Goal: Information Seeking & Learning: Check status

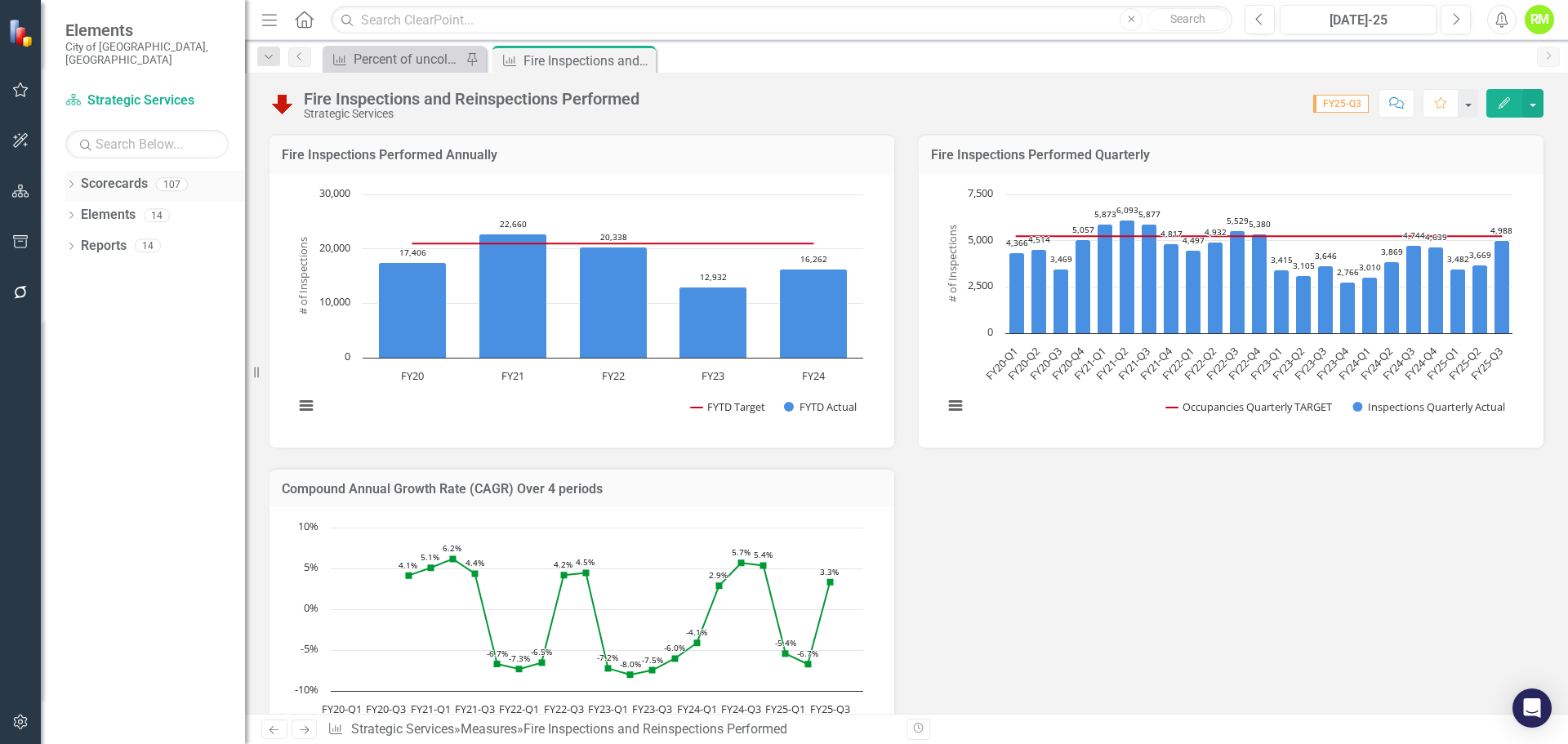
click at [66, 181] on icon "Dropdown" at bounding box center [71, 185] width 12 height 9
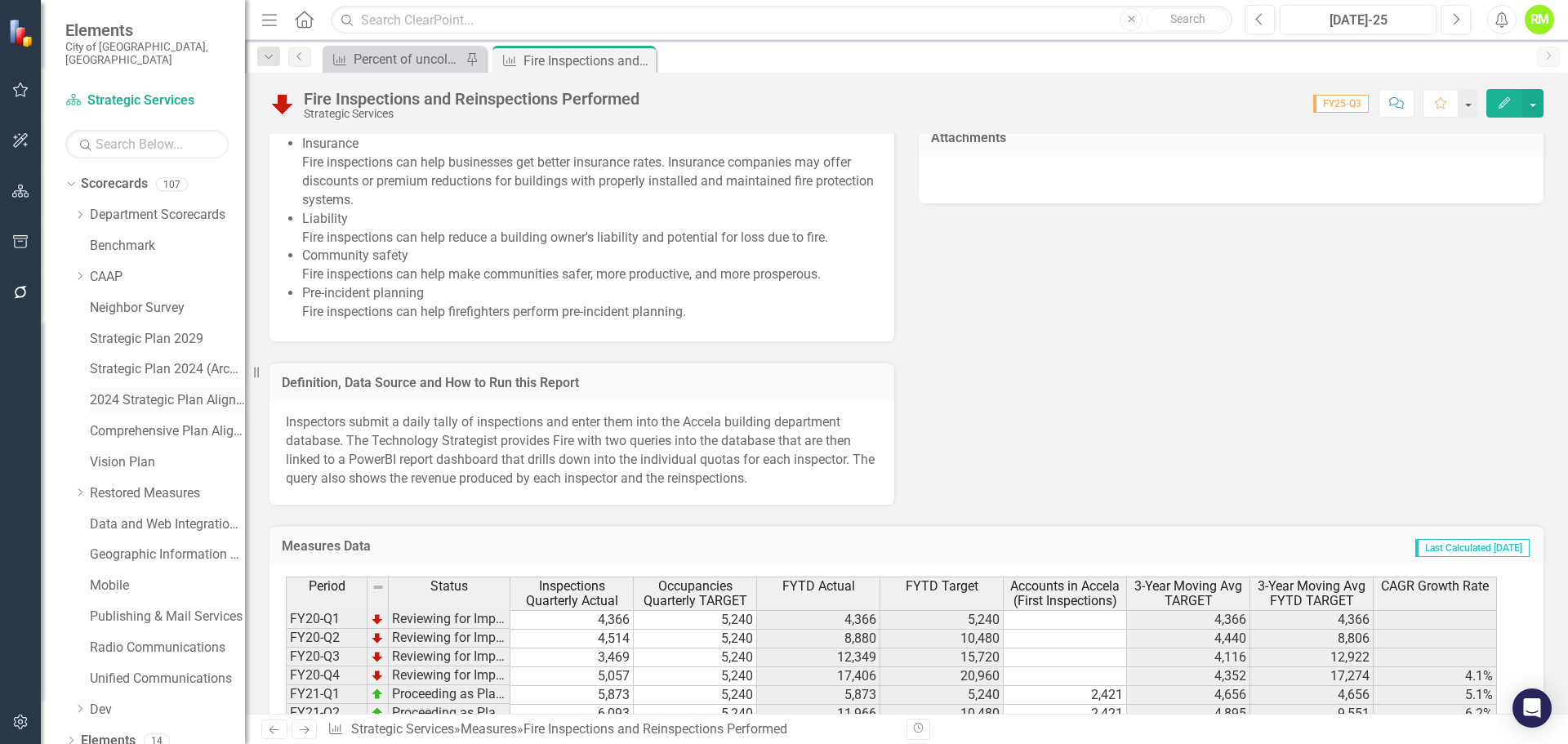
scroll to position [1061, 0]
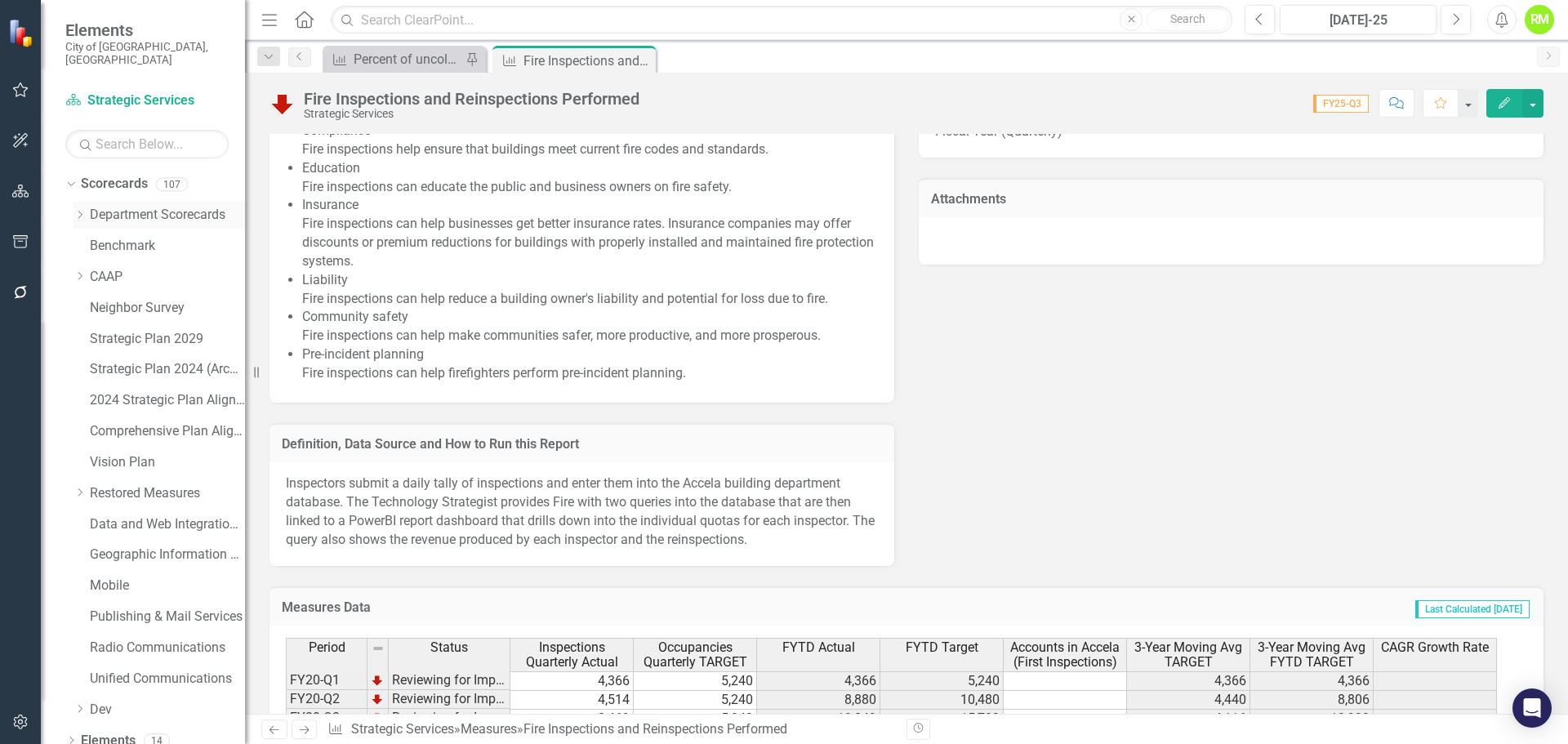
click at [78, 210] on icon "Dropdown" at bounding box center [80, 215] width 13 height 10
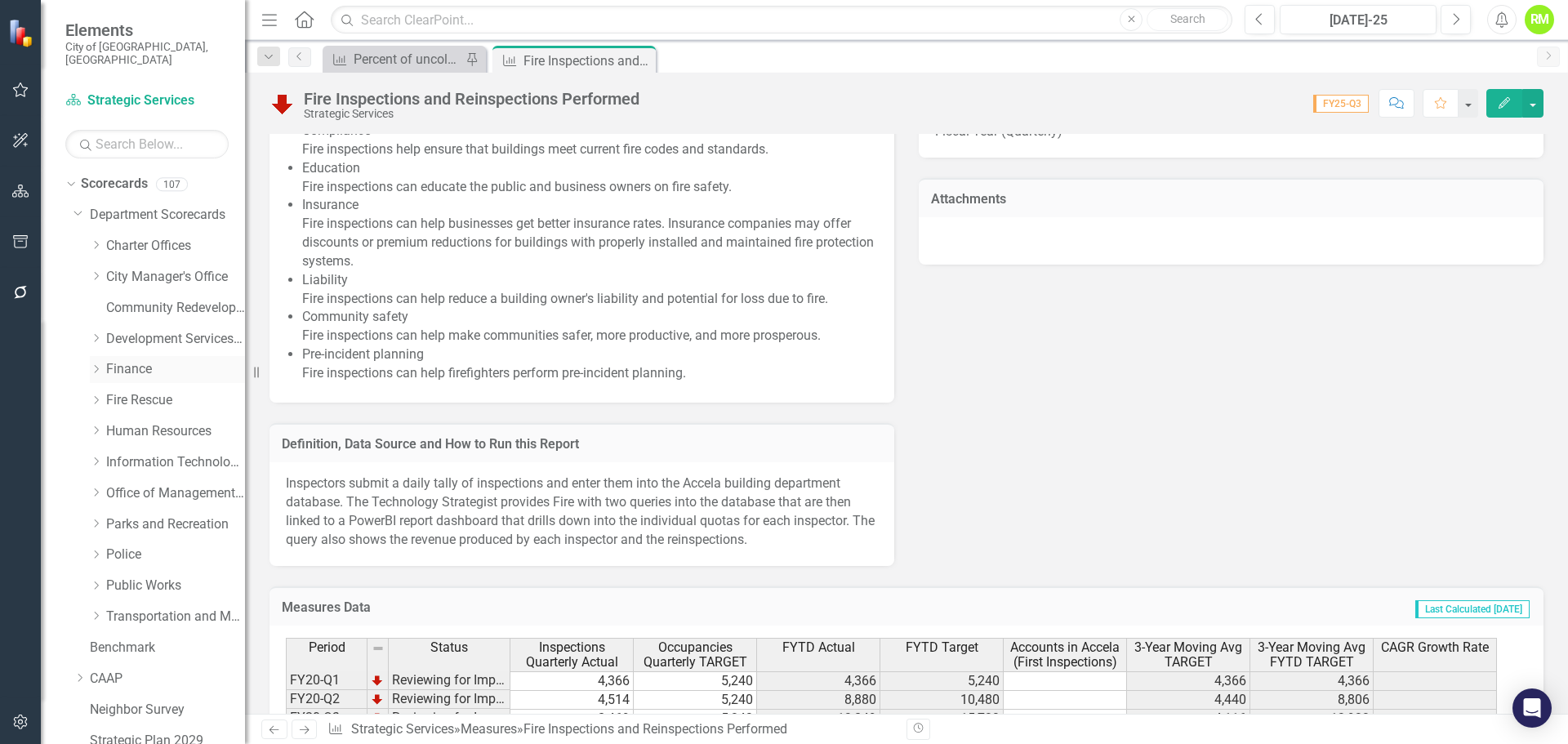
click at [125, 360] on link "Finance" at bounding box center [175, 369] width 139 height 18
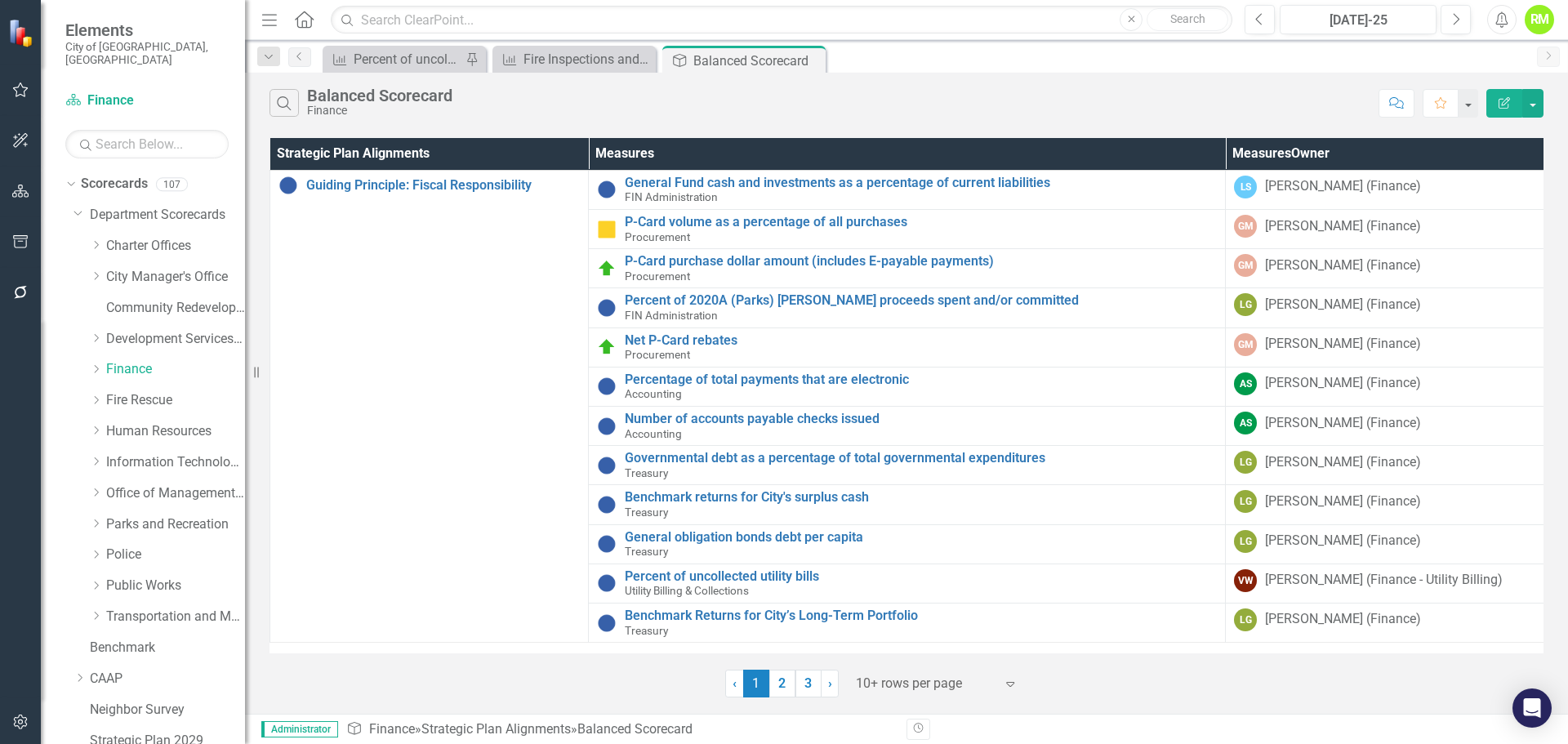
click at [897, 691] on div at bounding box center [925, 684] width 139 height 22
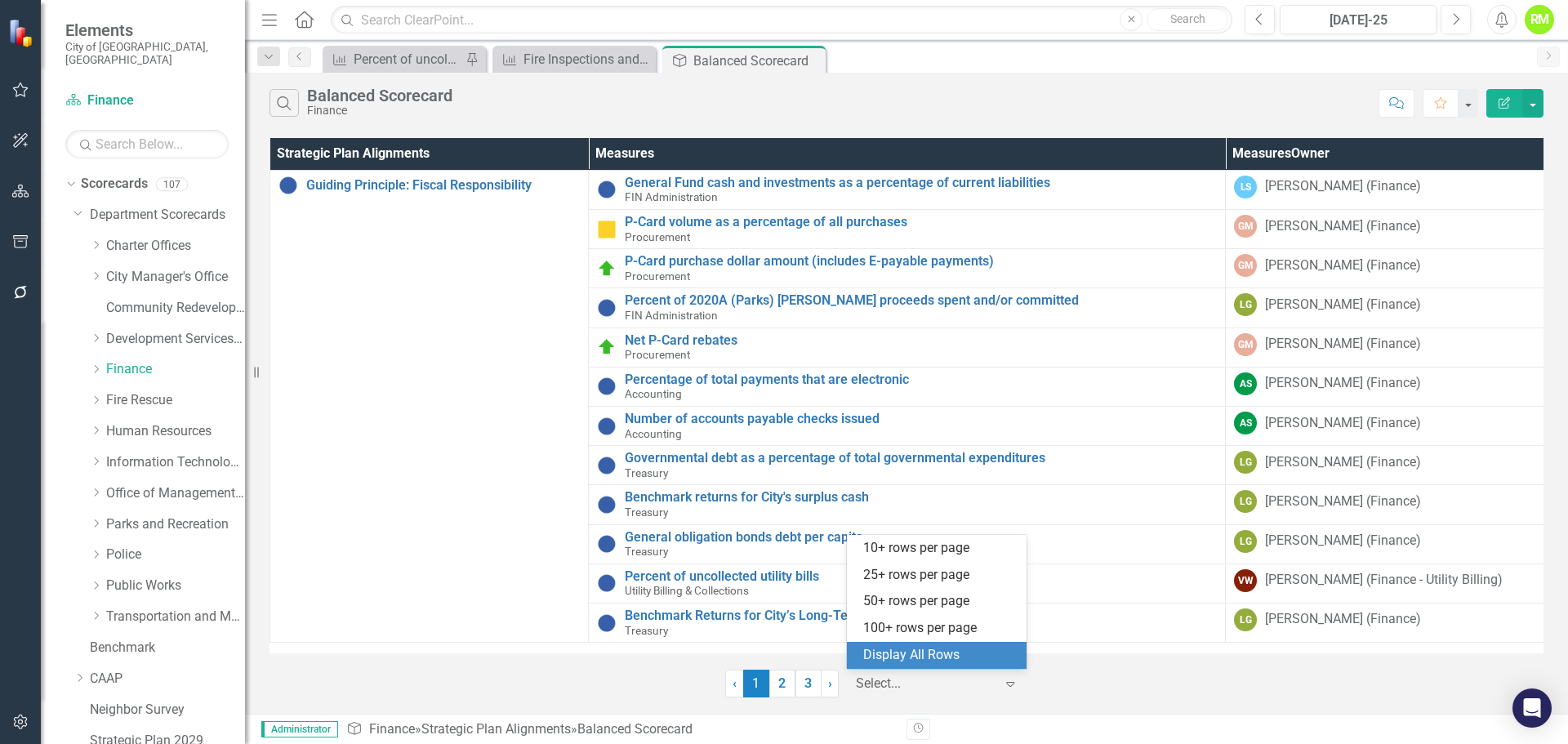
click at [897, 655] on div "Display All Rows" at bounding box center [940, 655] width 154 height 18
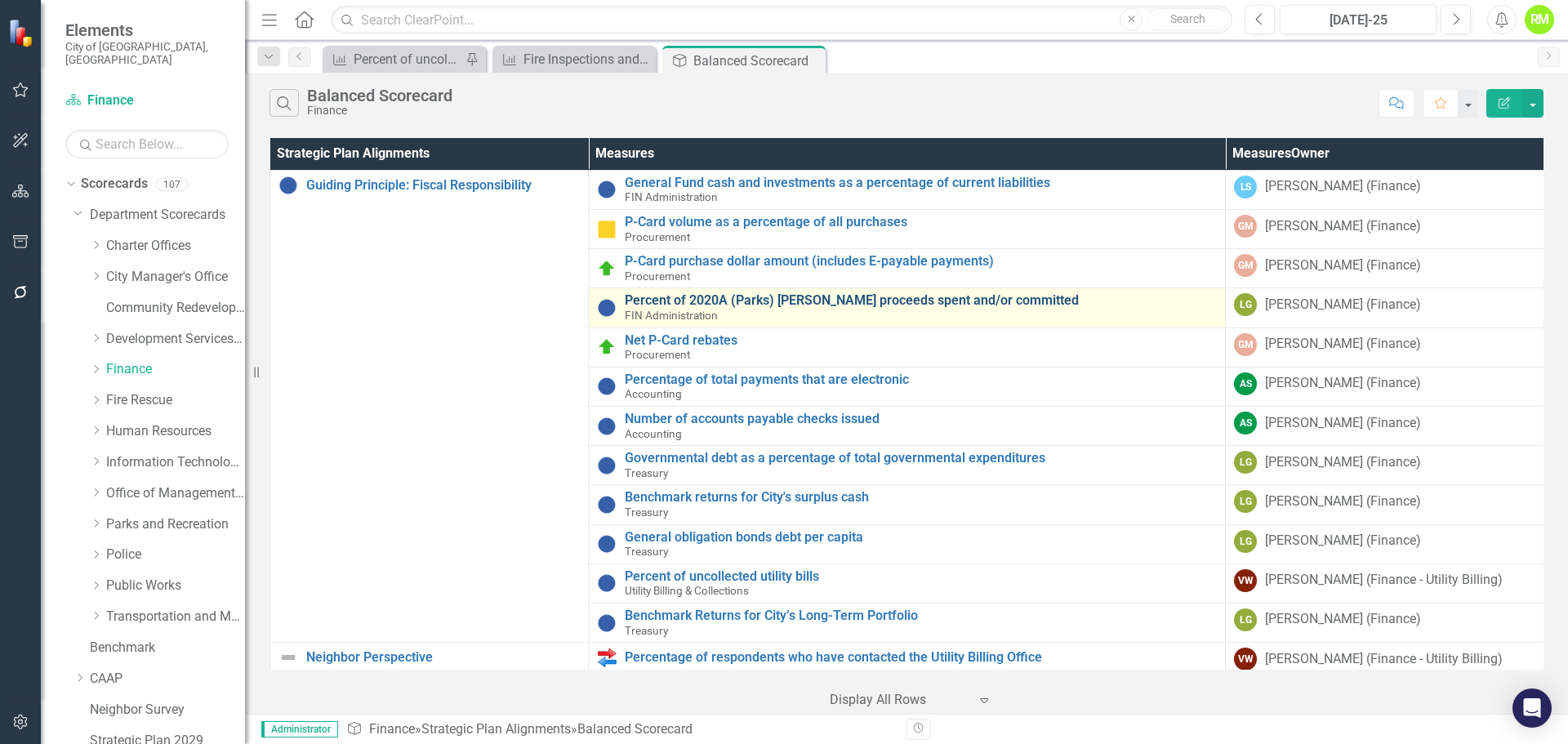
click at [776, 301] on link "Percent of 2020A (Parks) [PERSON_NAME] proceeds spent and/or committed" at bounding box center [920, 300] width 592 height 15
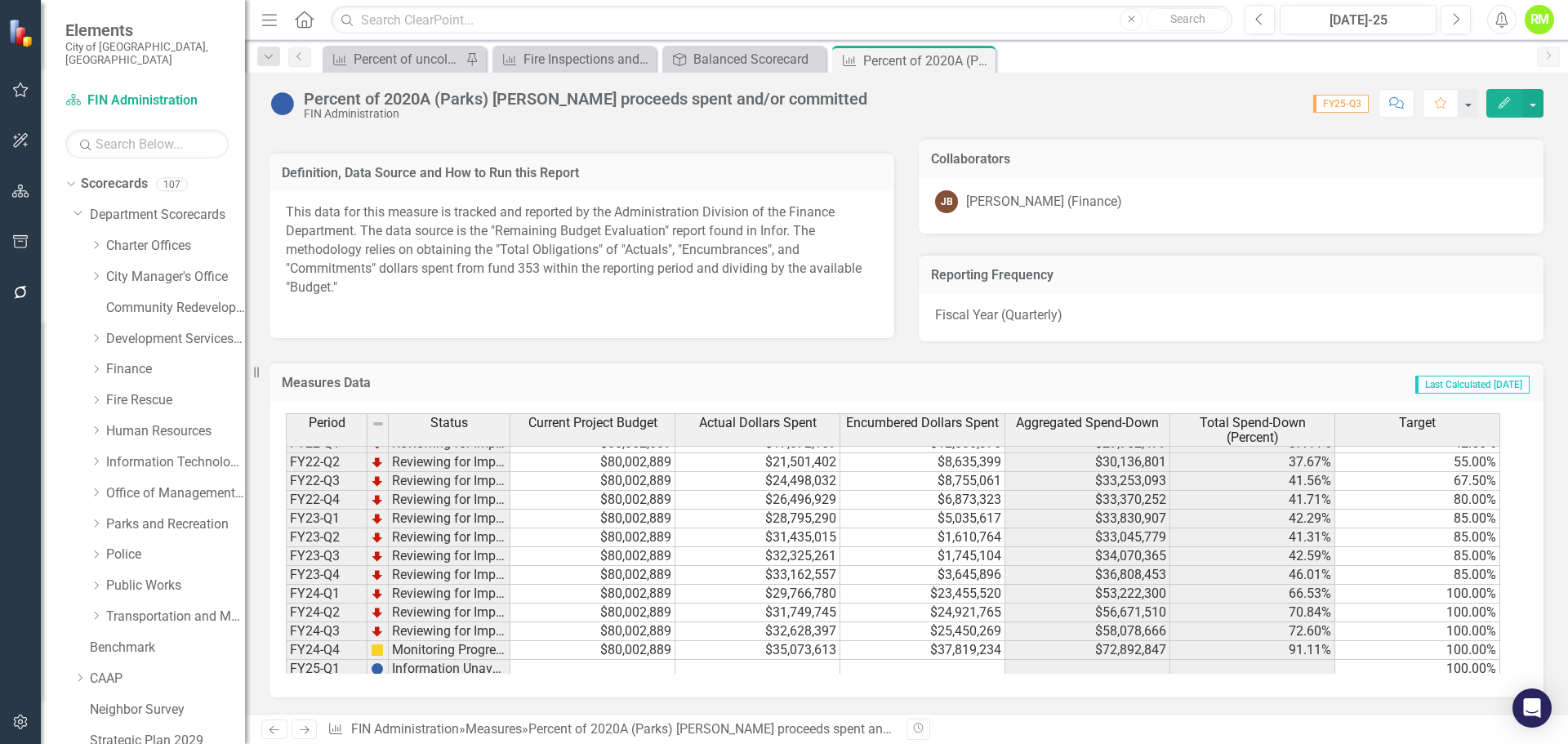
scroll to position [225, 0]
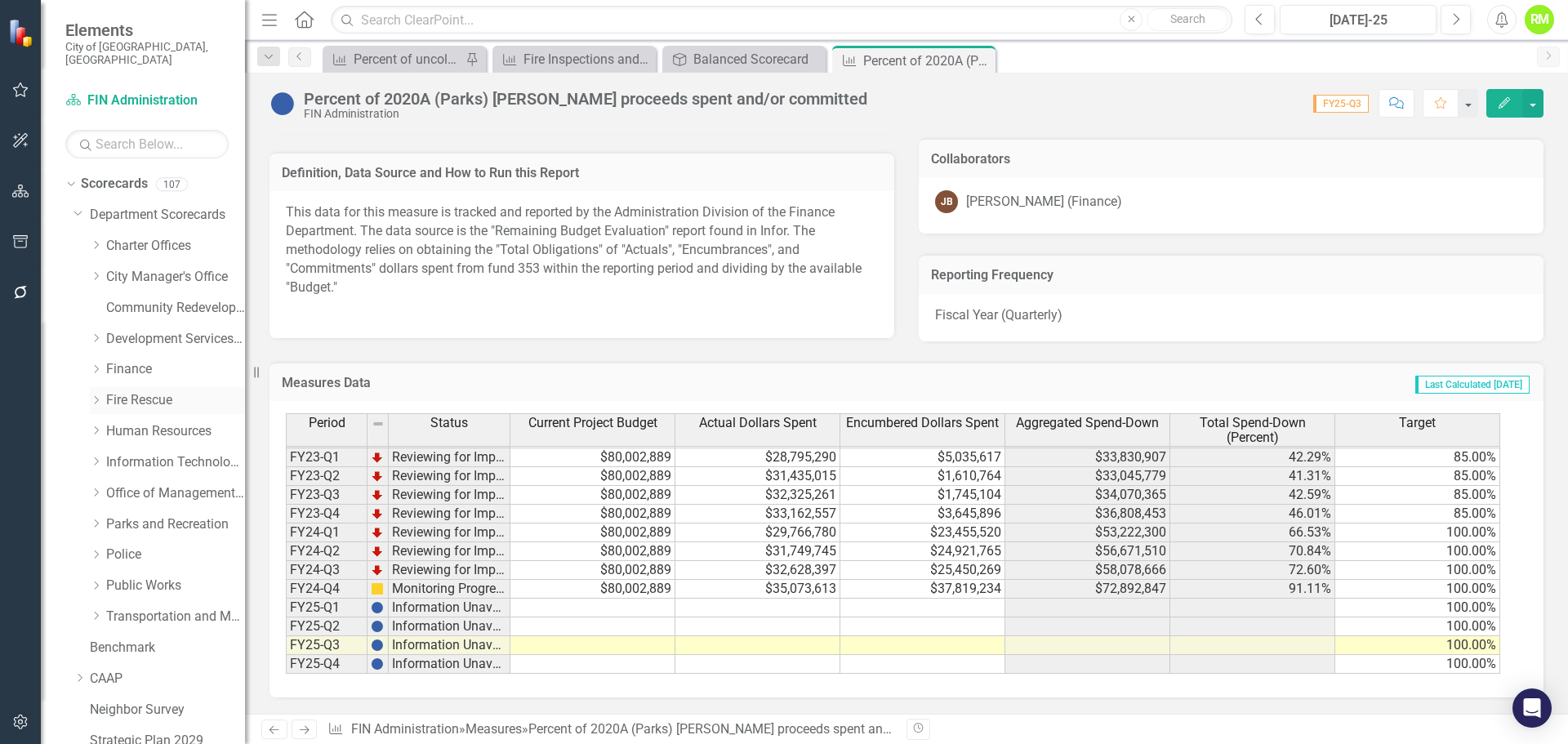
click at [95, 395] on icon "Dropdown" at bounding box center [95, 400] width 13 height 10
click at [94, 391] on icon "Dropdown" at bounding box center [94, 397] width 10 height 13
click at [94, 363] on div "Dropdown" at bounding box center [95, 370] width 13 height 14
click at [137, 360] on link "Finance" at bounding box center [175, 369] width 139 height 18
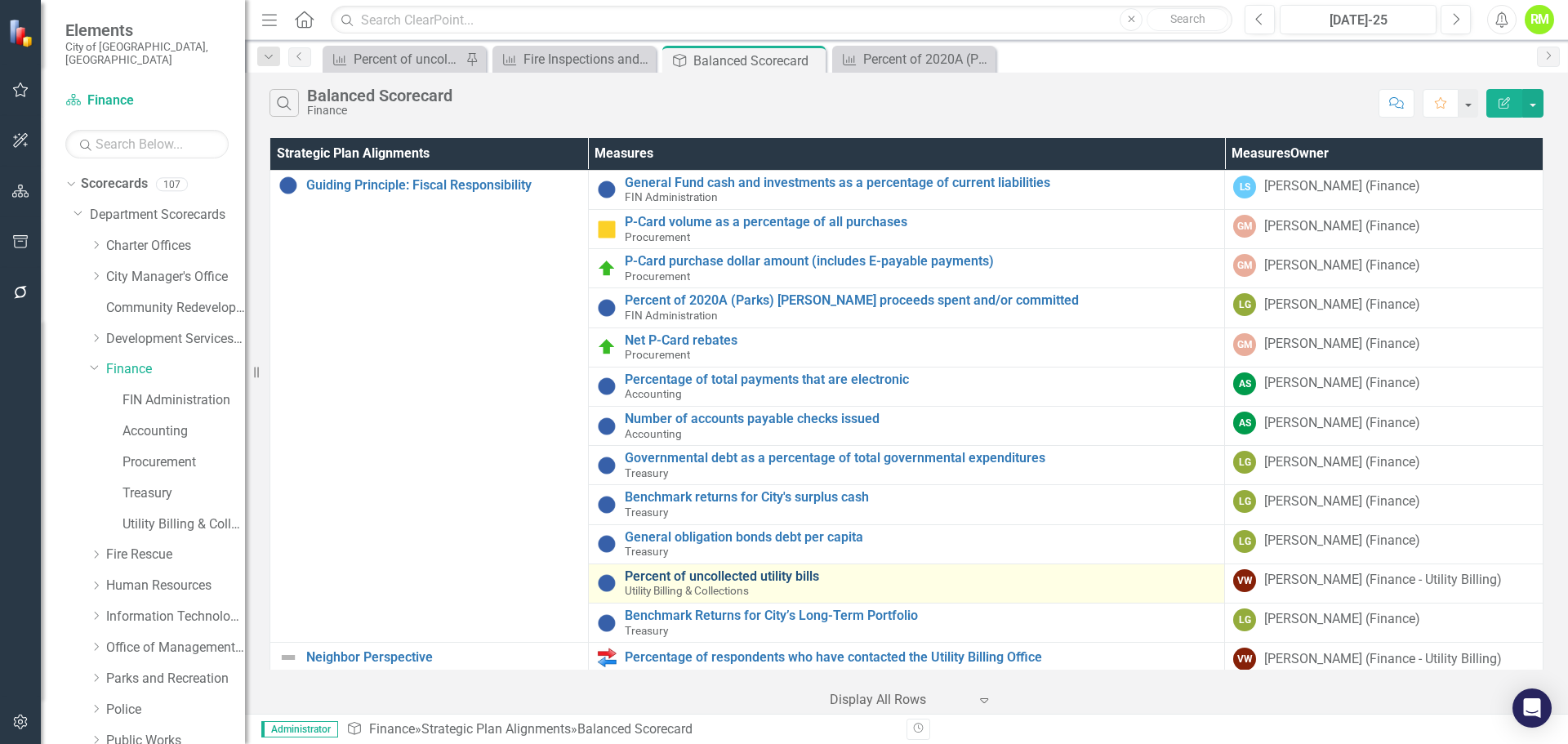
click at [734, 571] on link "Percent of uncollected utility bills" at bounding box center [920, 576] width 592 height 15
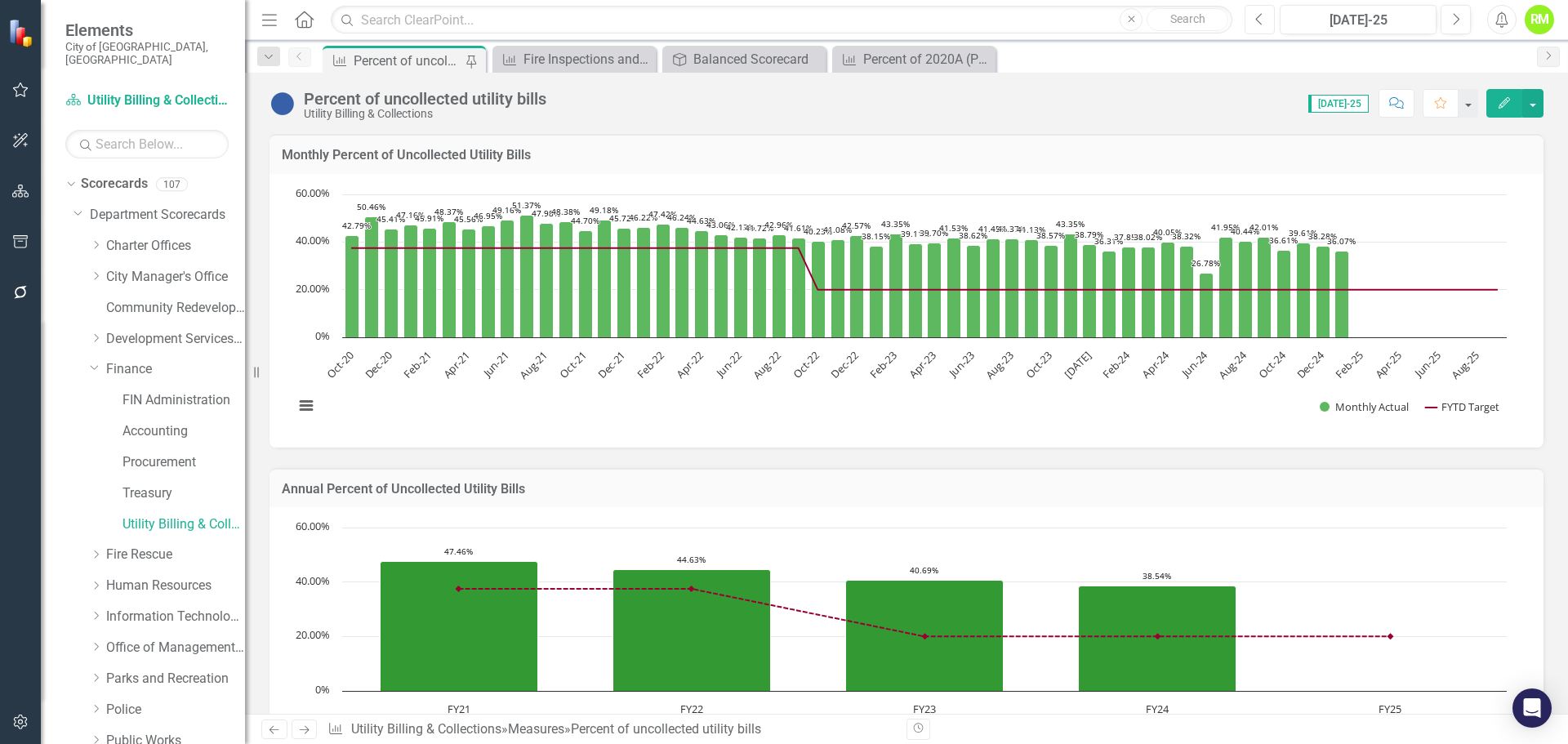
click at [1262, 26] on button "Previous" at bounding box center [1259, 19] width 30 height 29
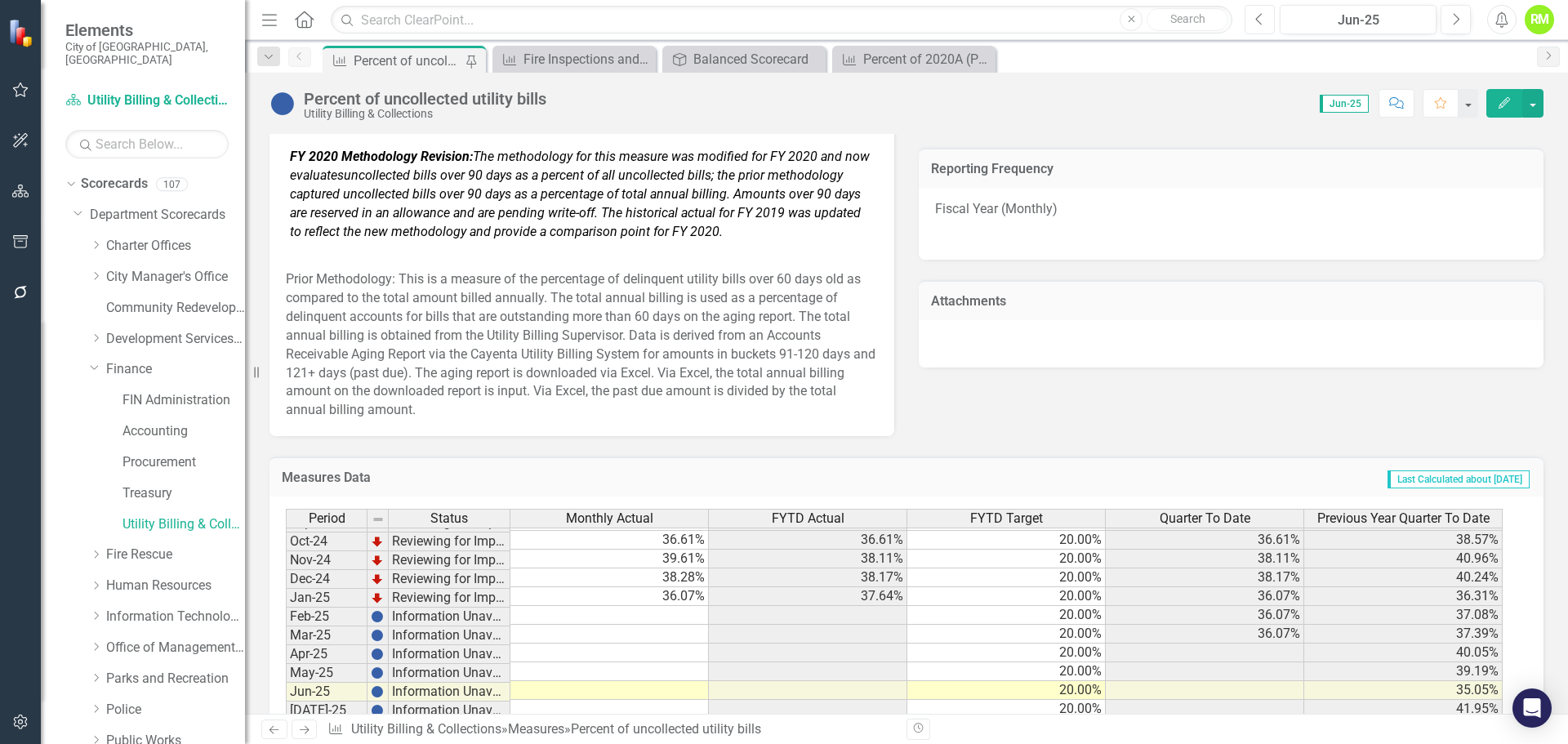
scroll to position [901, 0]
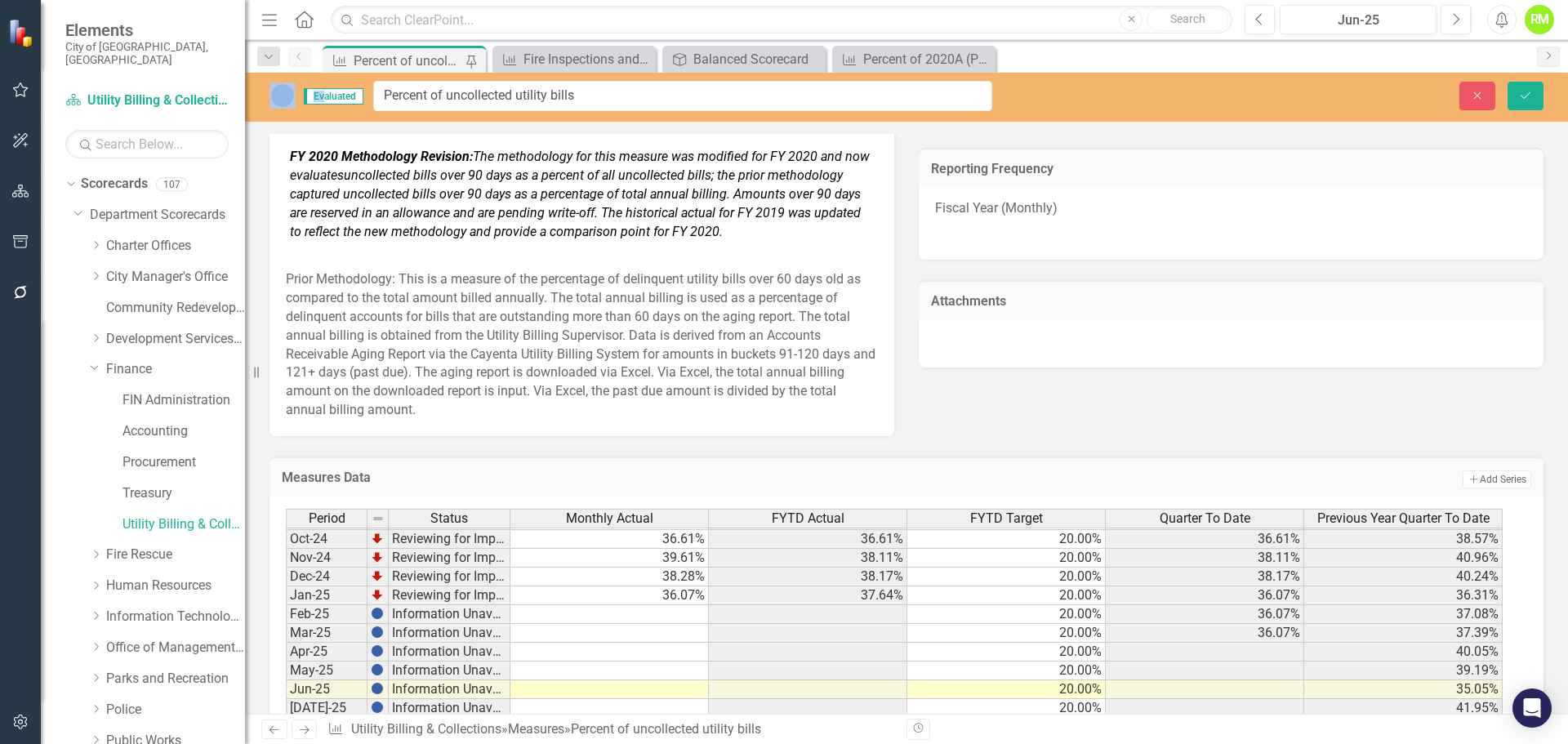
drag, startPoint x: 552, startPoint y: 94, endPoint x: 468, endPoint y: 94, distance: 84.0
drag, startPoint x: 591, startPoint y: 99, endPoint x: 312, endPoint y: 101, distance: 279.0
click at [312, 101] on div "Evaluated Percent of uncollected utility bills" at bounding box center [630, 95] width 723 height 30
drag, startPoint x: 1466, startPoint y: 99, endPoint x: 1562, endPoint y: 238, distance: 168.9
click at [1466, 99] on button "Close" at bounding box center [1477, 95] width 36 height 28
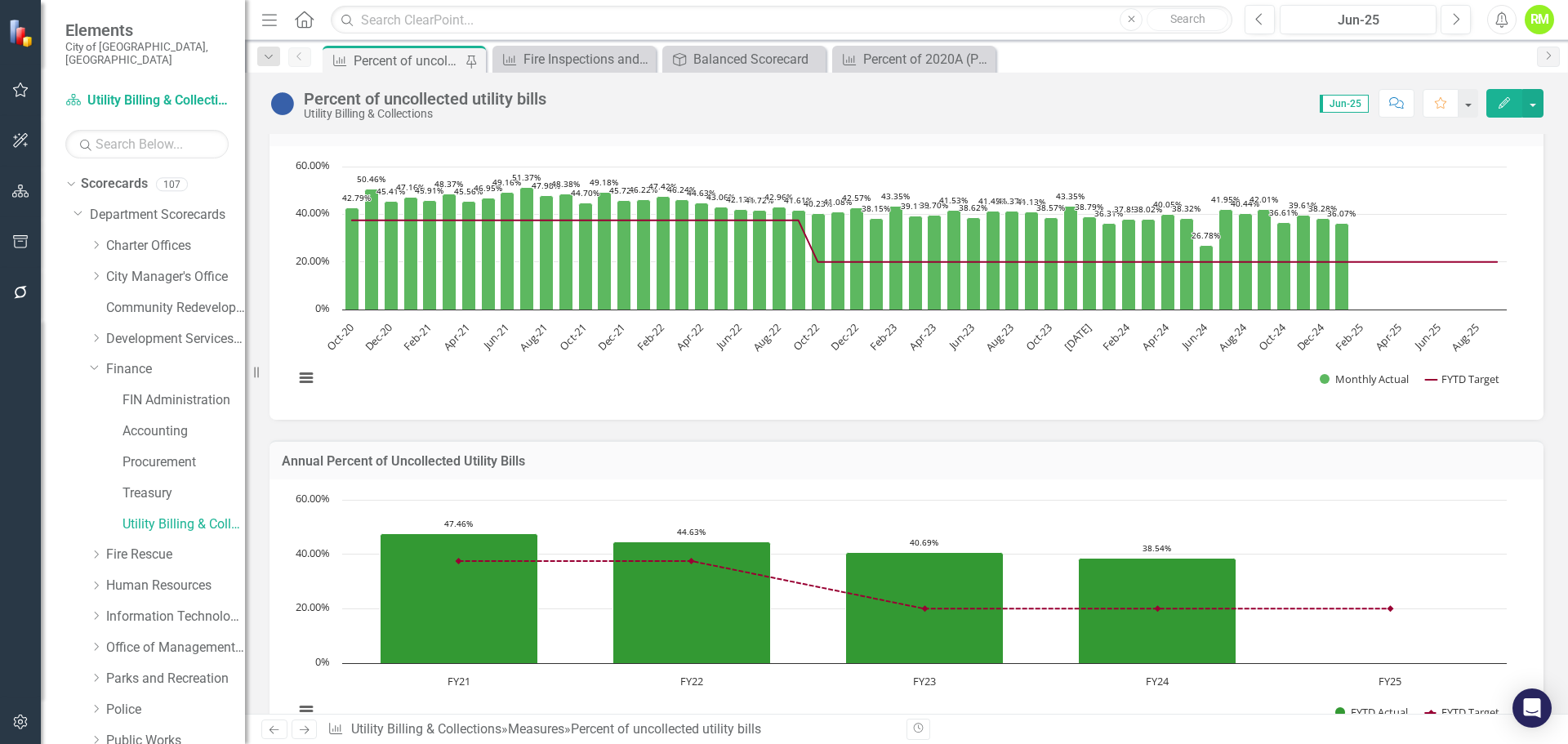
scroll to position [0, 0]
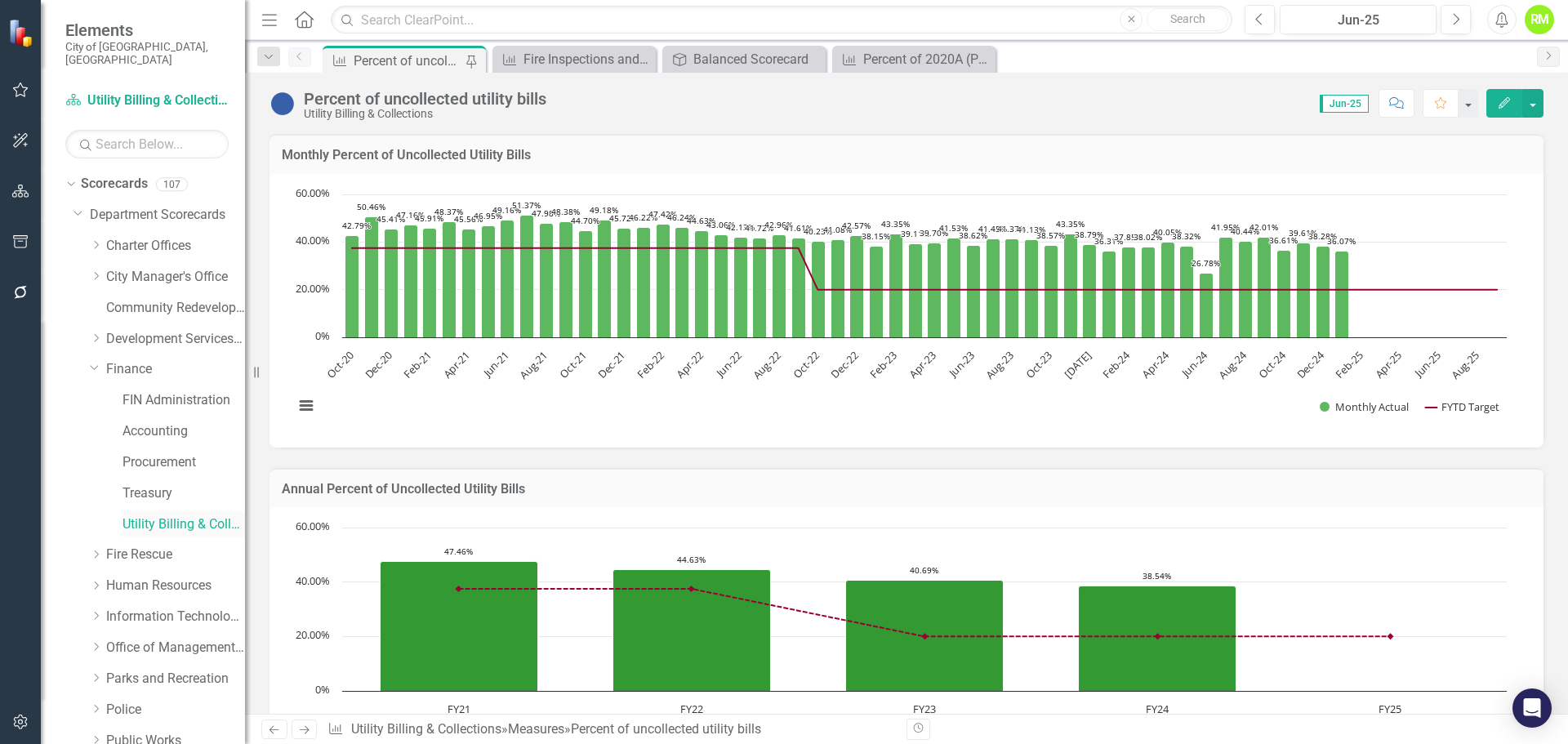
click at [157, 515] on link "Utility Billing & Collections" at bounding box center [184, 524] width 123 height 18
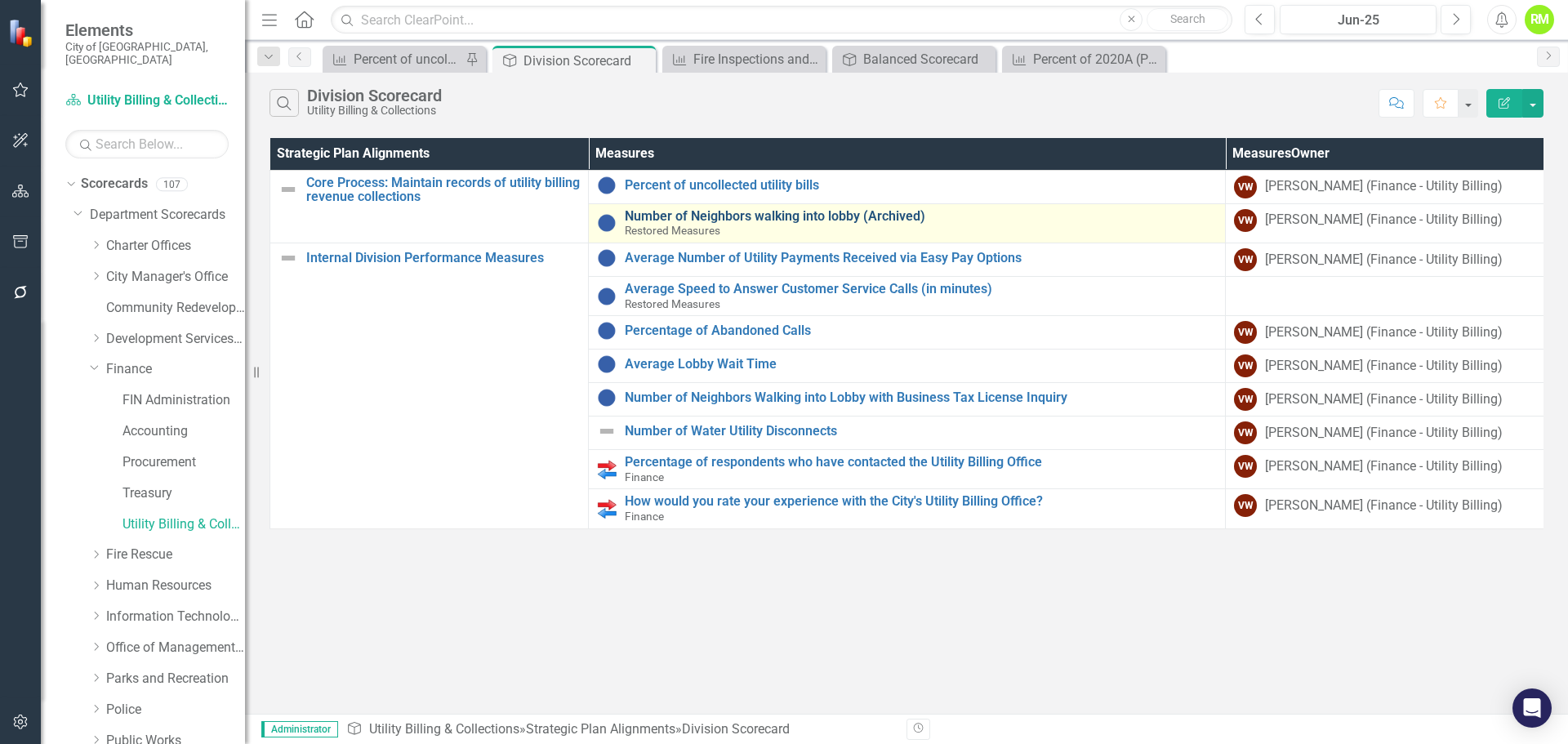
click at [739, 218] on link "Number of Neighbors walking into lobby (Archived)" at bounding box center [920, 216] width 592 height 15
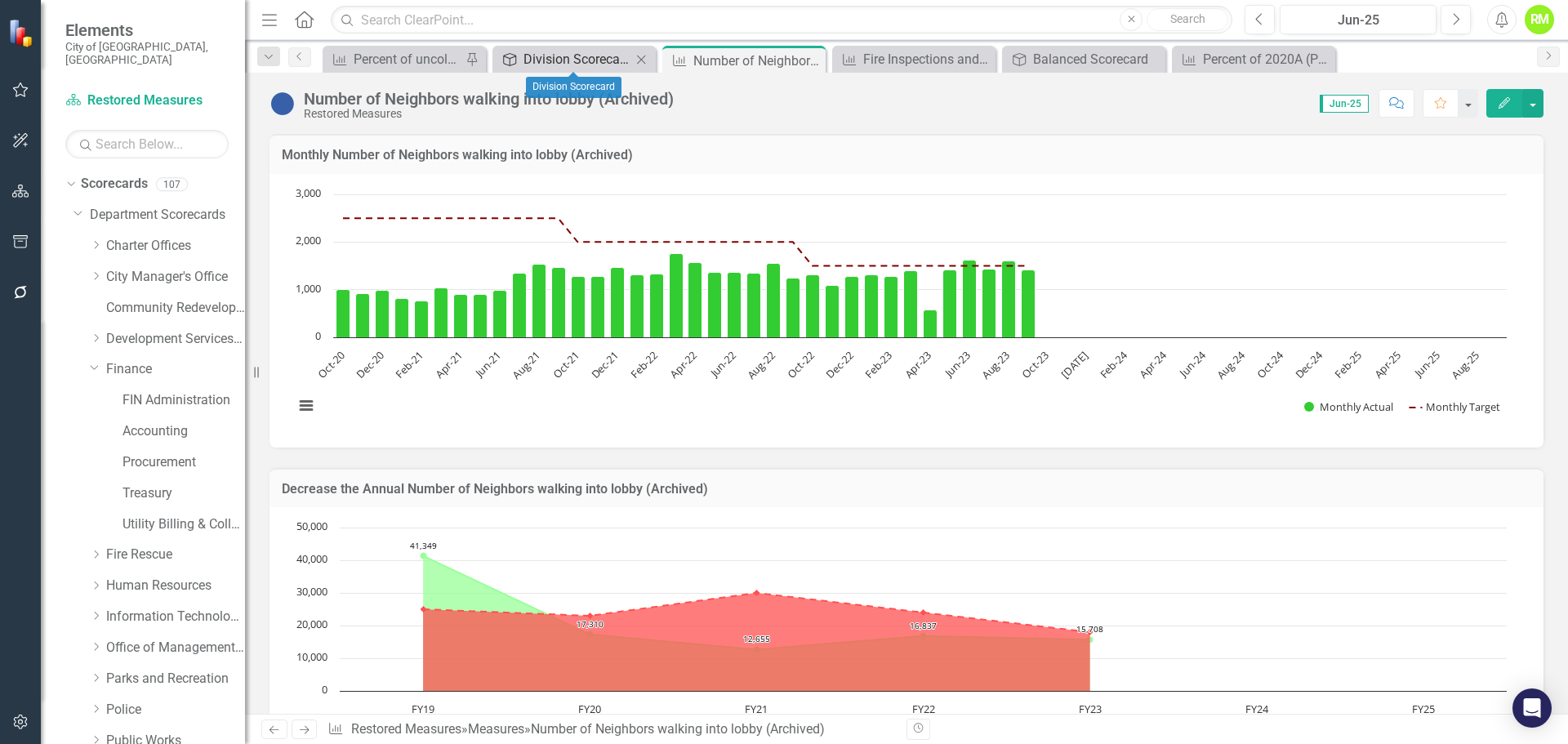
click at [584, 55] on div "Division Scorecard" at bounding box center [577, 58] width 108 height 20
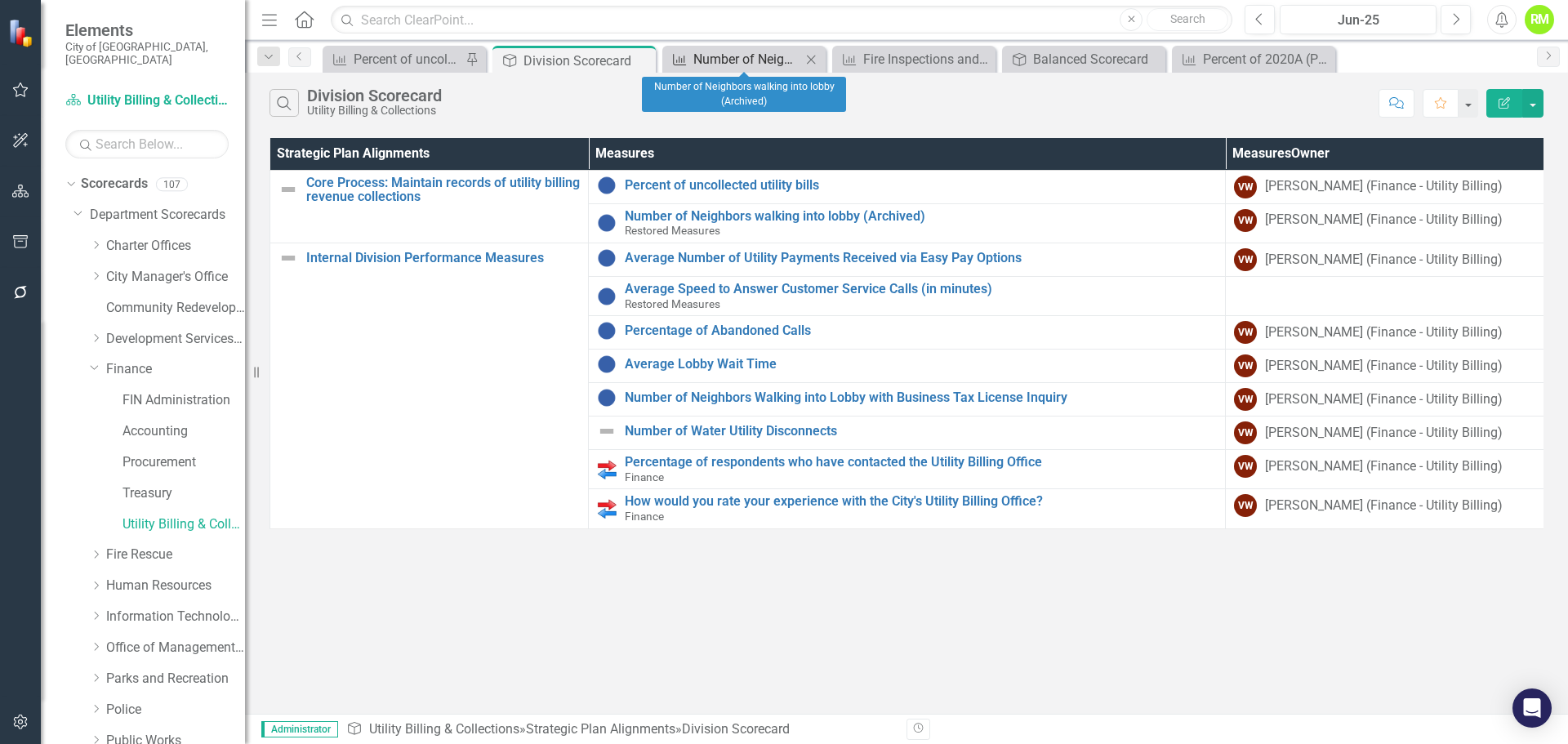
click at [739, 50] on div "Number of Neighbors walking into lobby (Archived)" at bounding box center [747, 58] width 108 height 20
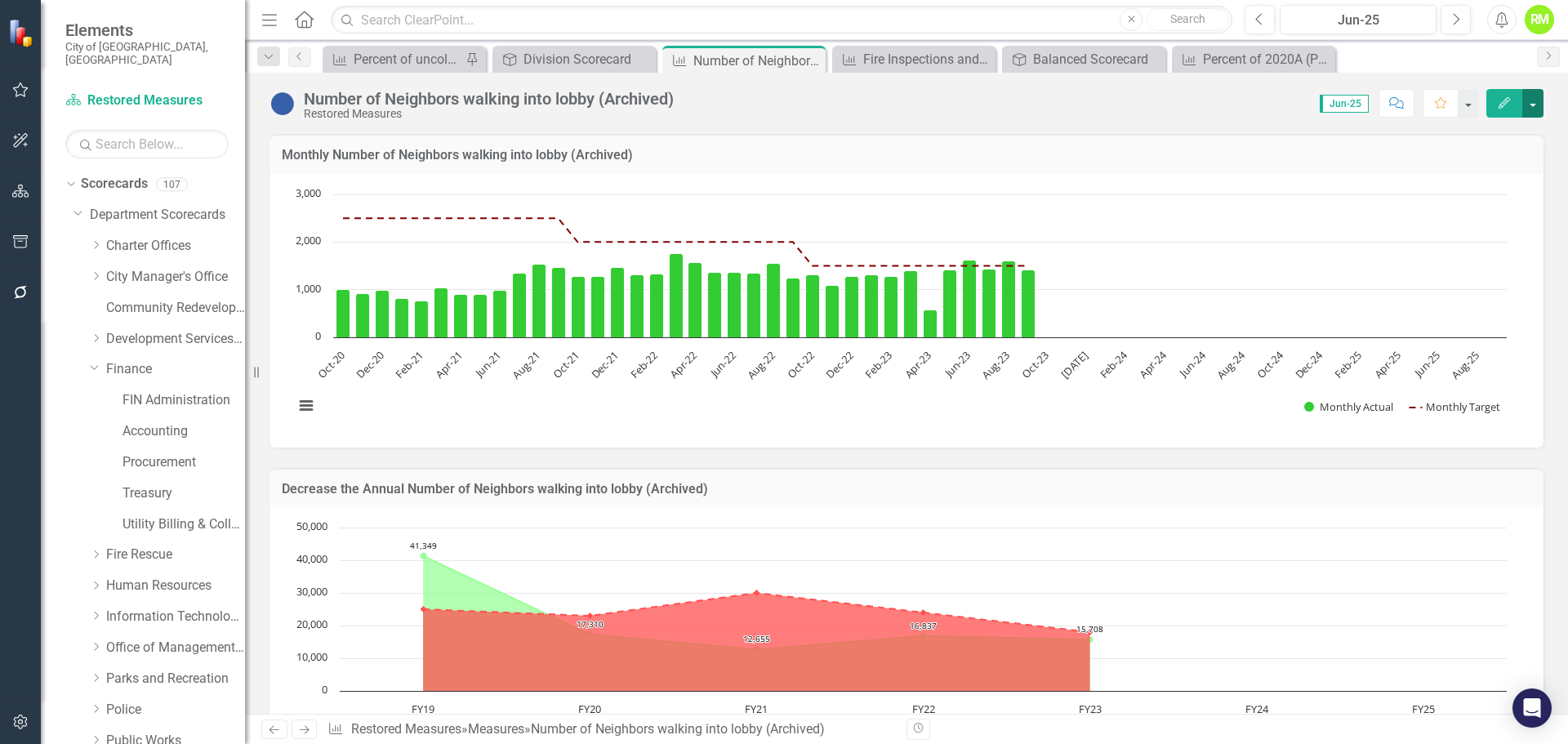
click at [1528, 103] on button "button" at bounding box center [1533, 102] width 21 height 28
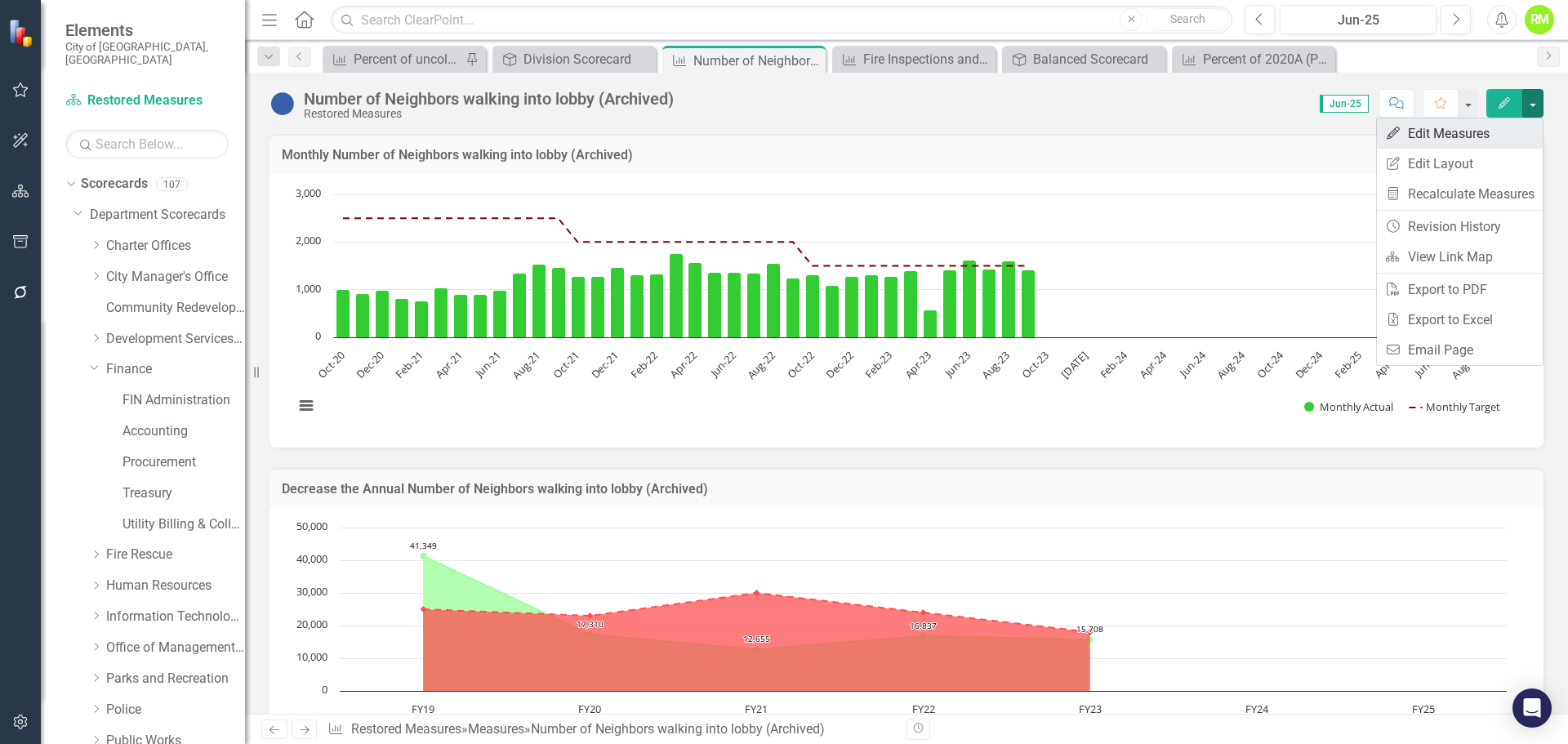
click at [1426, 131] on link "Edit Edit Measures" at bounding box center [1459, 133] width 165 height 30
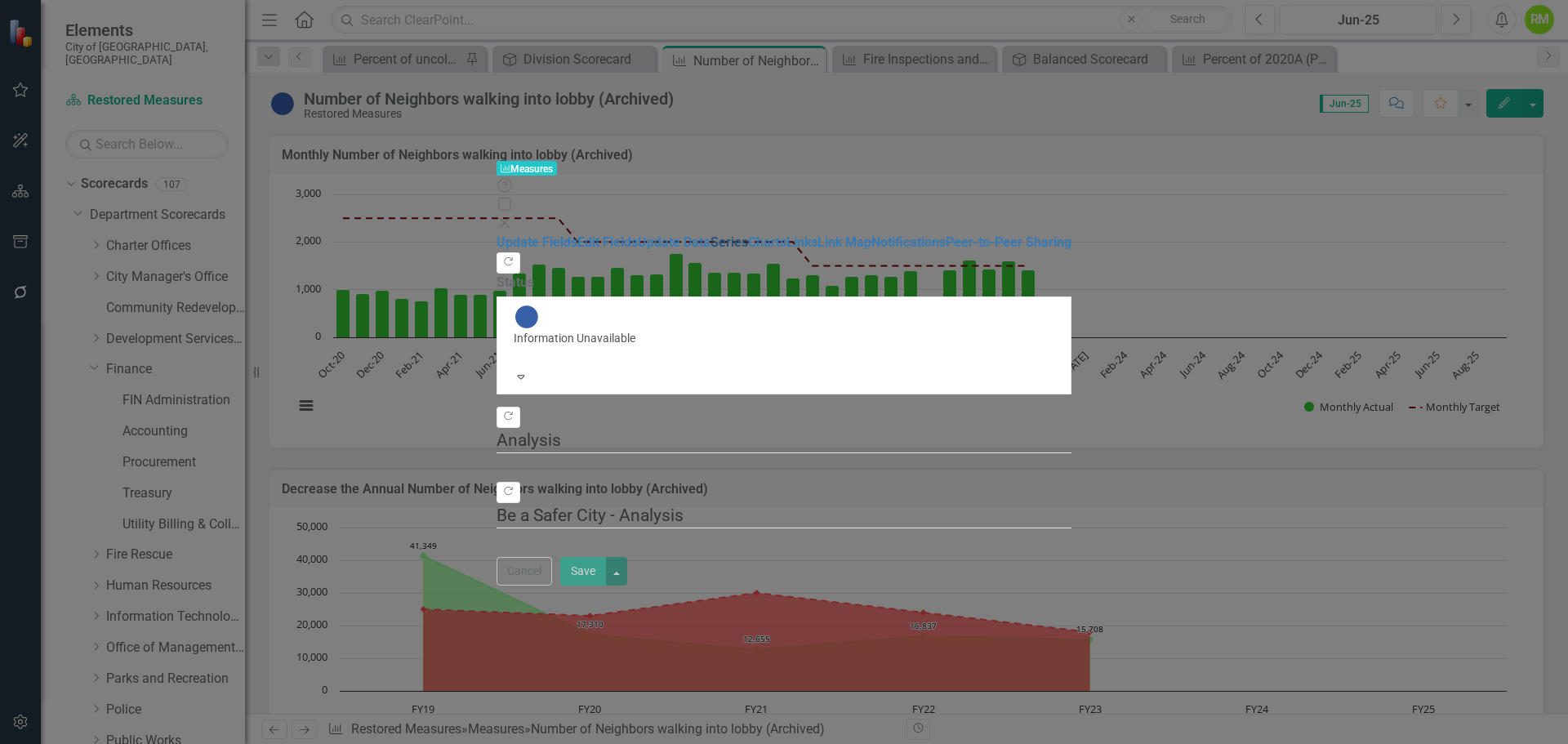
click at [710, 234] on link "Series" at bounding box center [729, 242] width 38 height 16
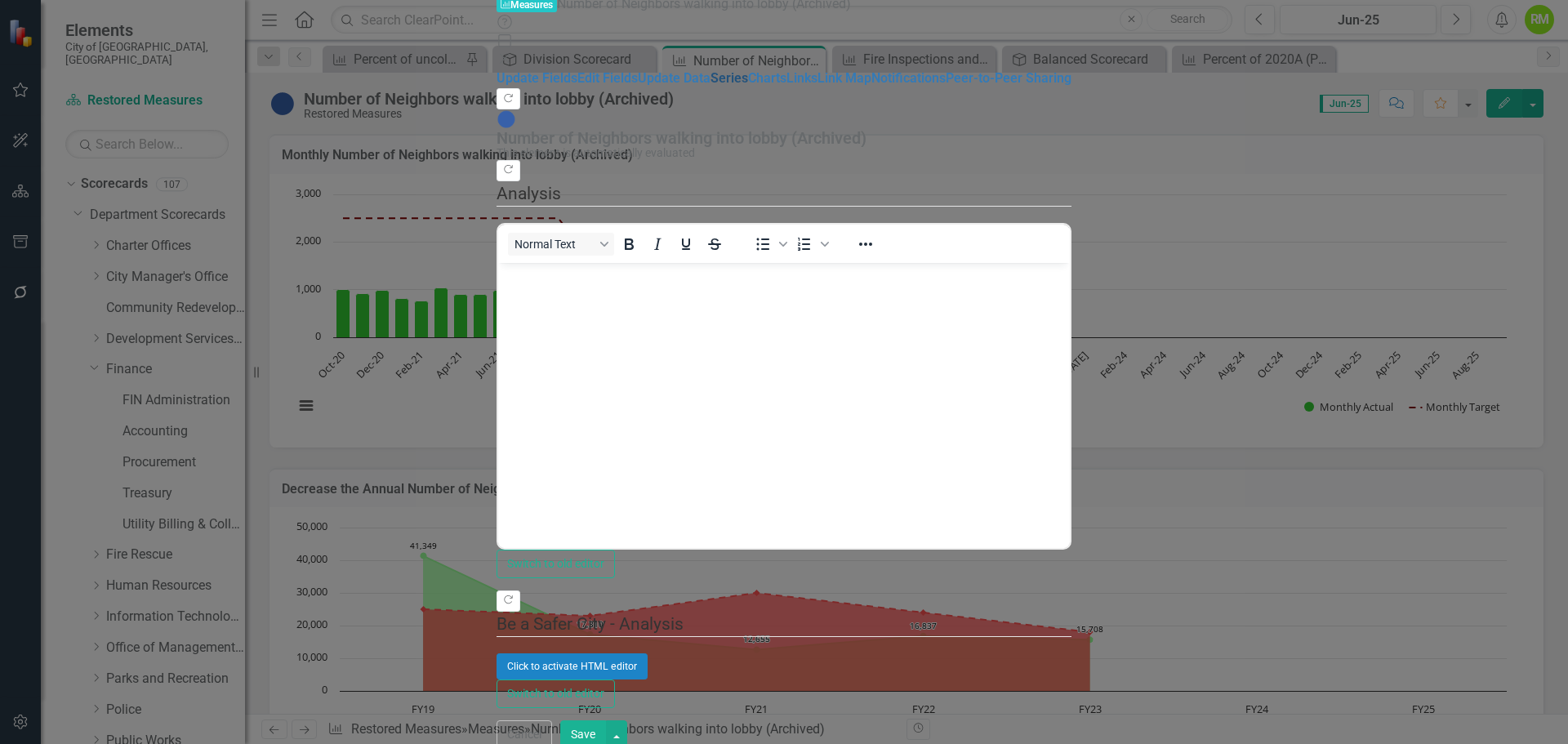
click at [710, 86] on link "Series" at bounding box center [729, 78] width 38 height 16
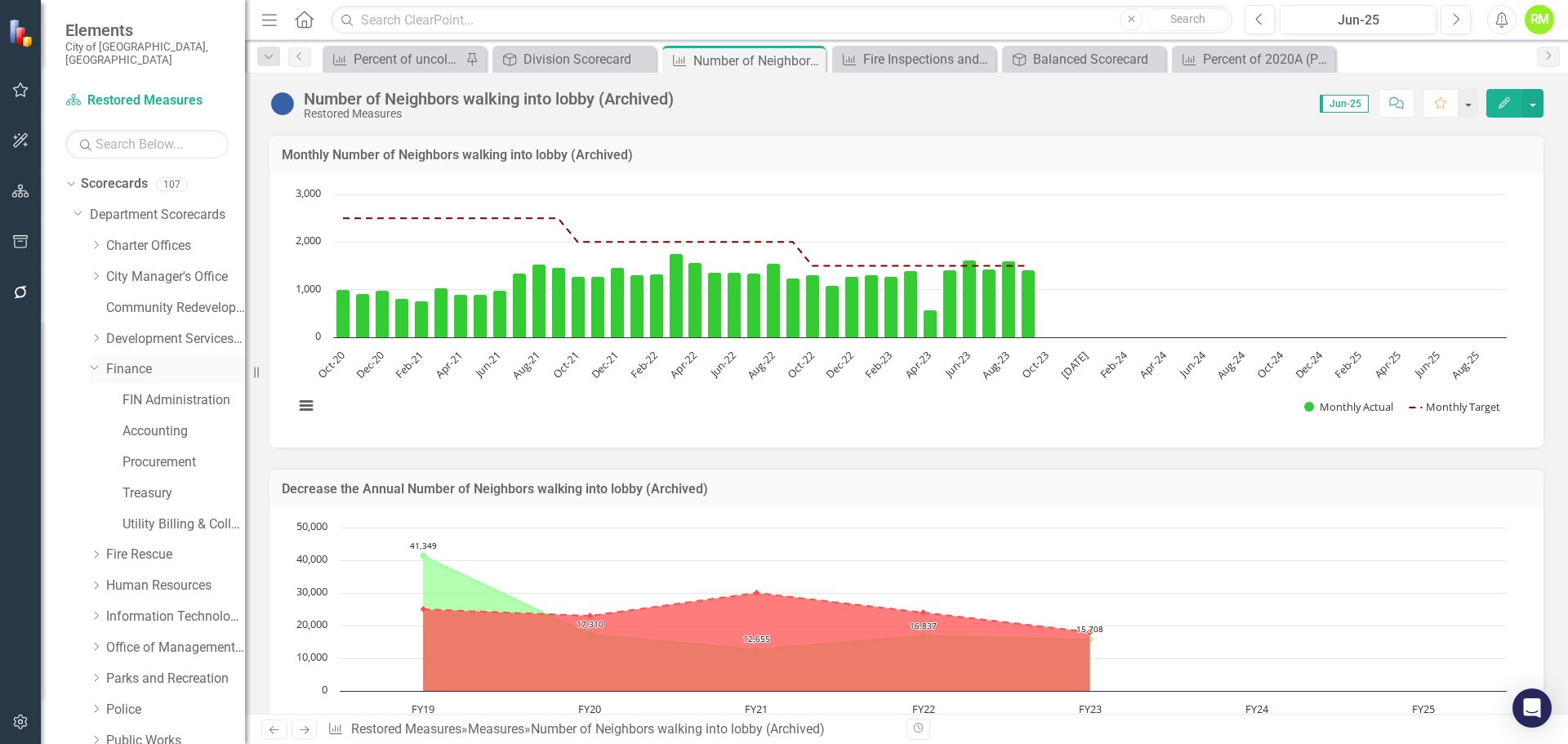
click at [93, 361] on icon "Dropdown" at bounding box center [94, 367] width 10 height 13
click at [129, 391] on link "Fire Rescue" at bounding box center [175, 400] width 139 height 18
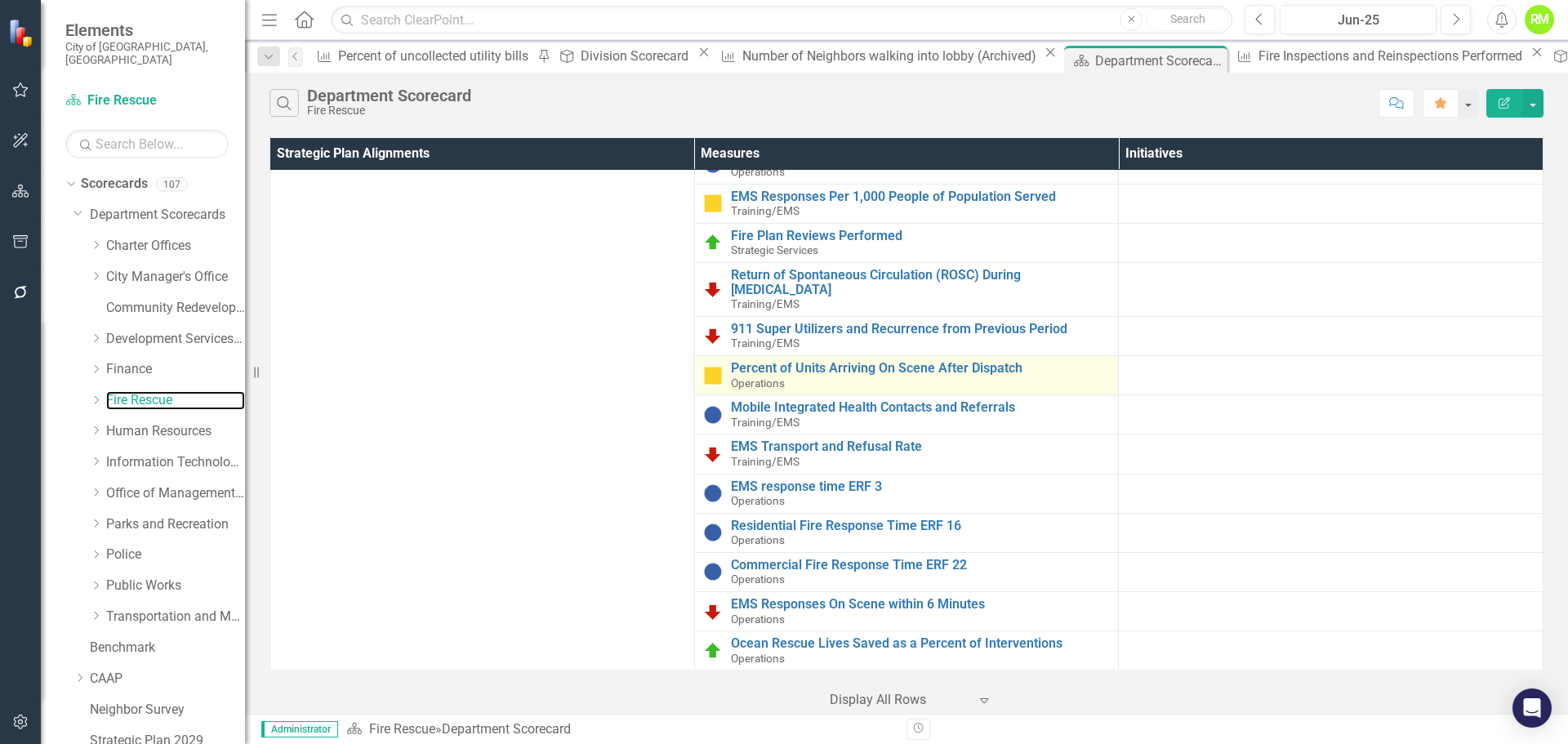
scroll to position [163, 0]
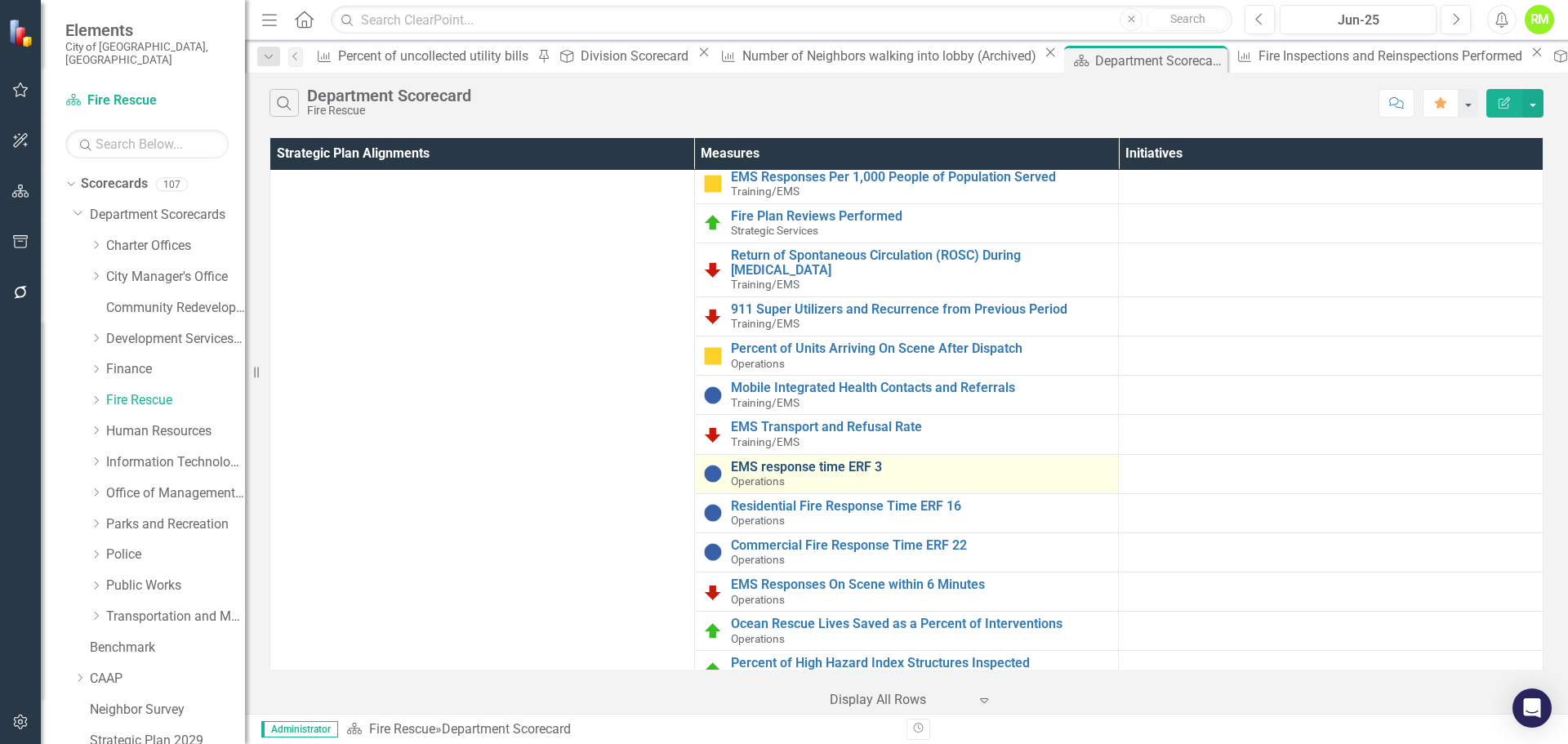
click at [789, 467] on link "EMS response time ERF 3" at bounding box center [920, 467] width 379 height 15
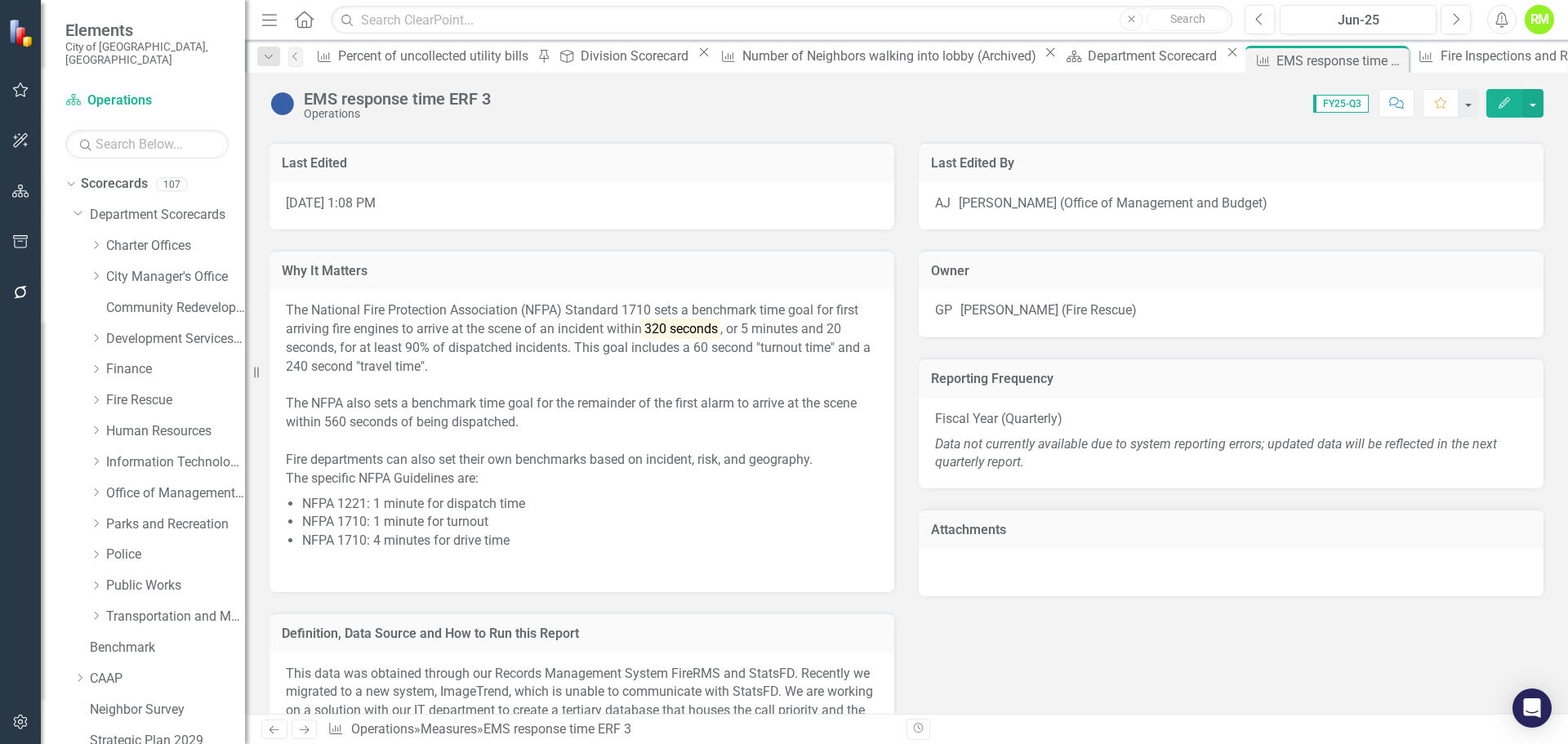
scroll to position [1180, 0]
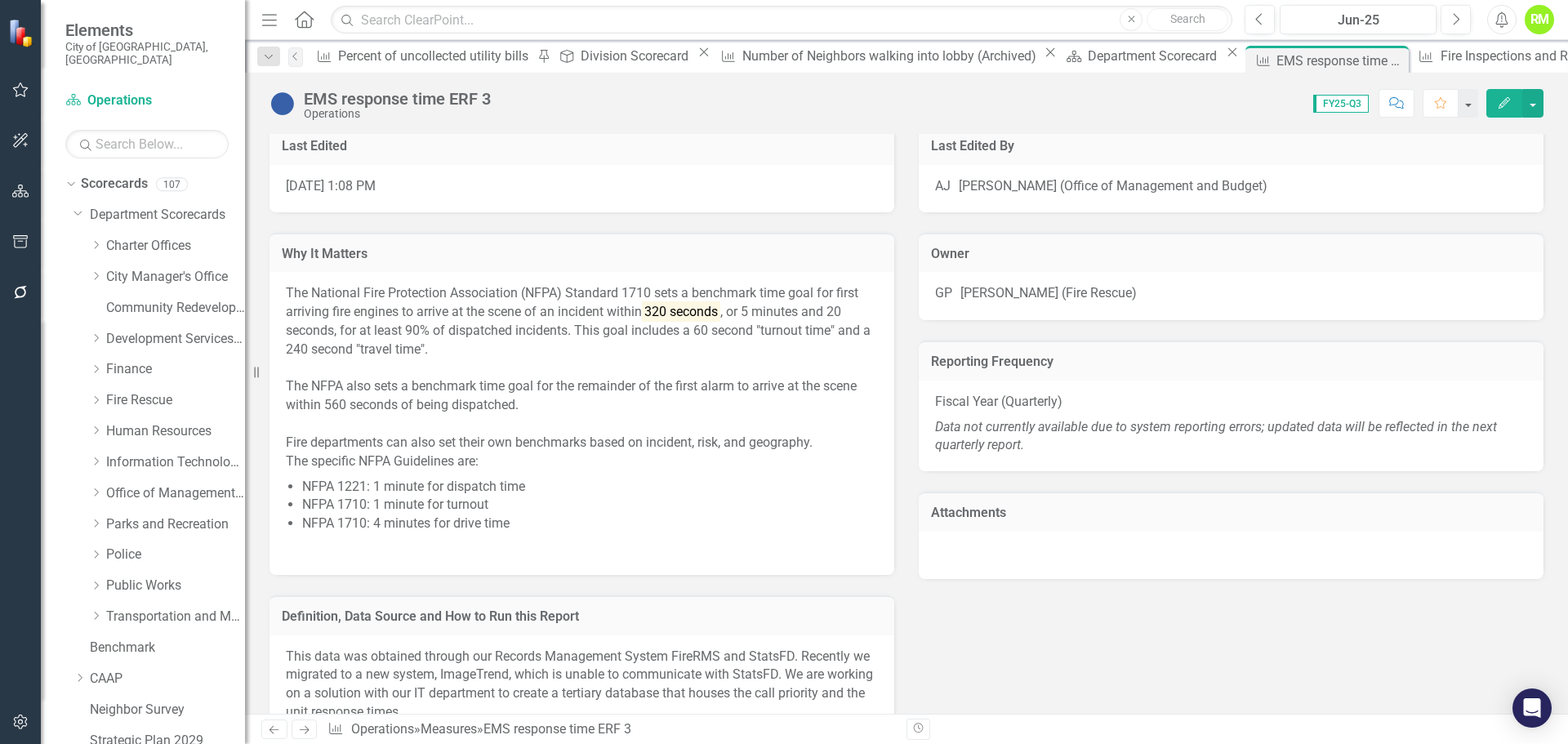
click at [1023, 447] on em "Data not currently available due to system reporting errors; updated data will …" at bounding box center [1215, 436] width 561 height 34
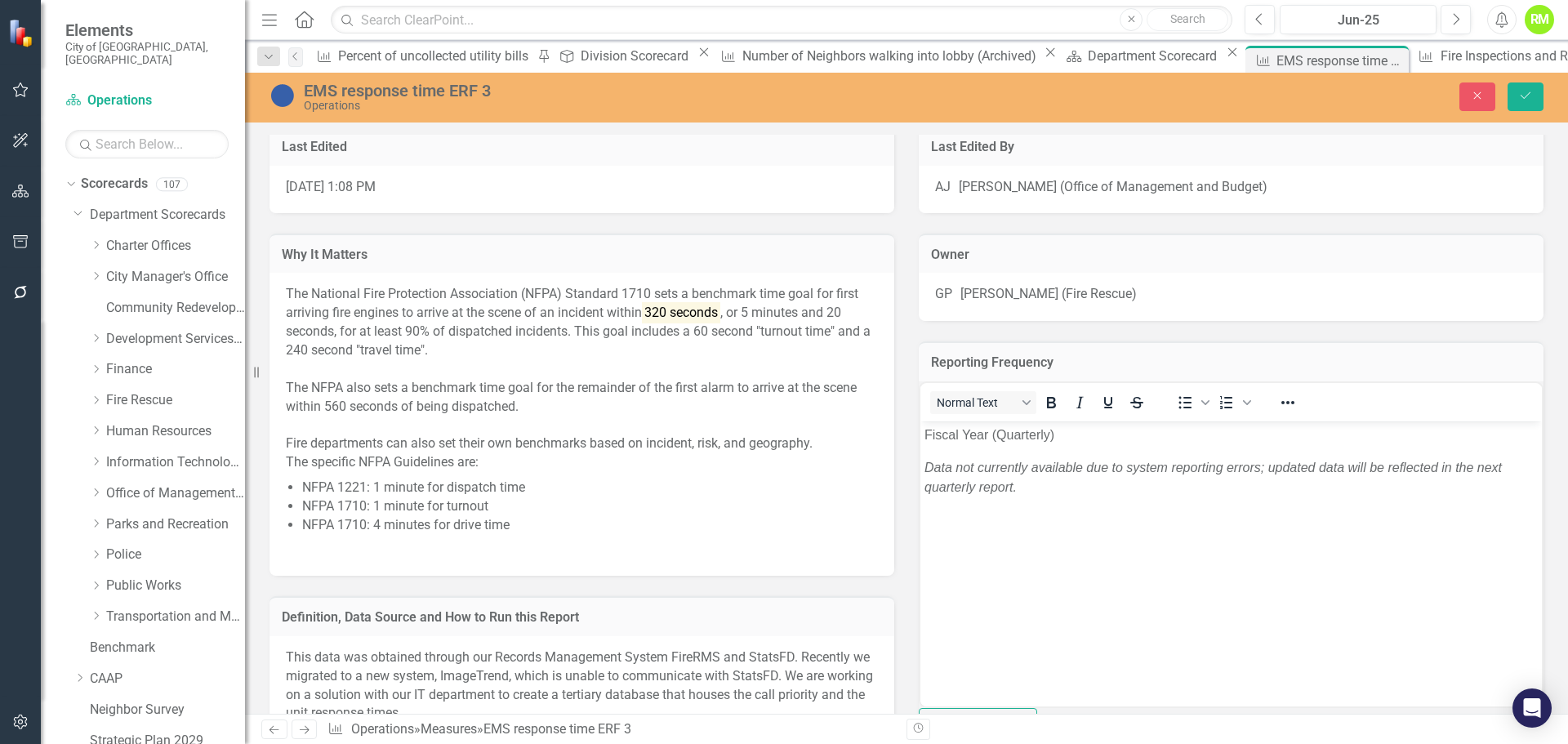
scroll to position [0, 0]
